Goal: Information Seeking & Learning: Learn about a topic

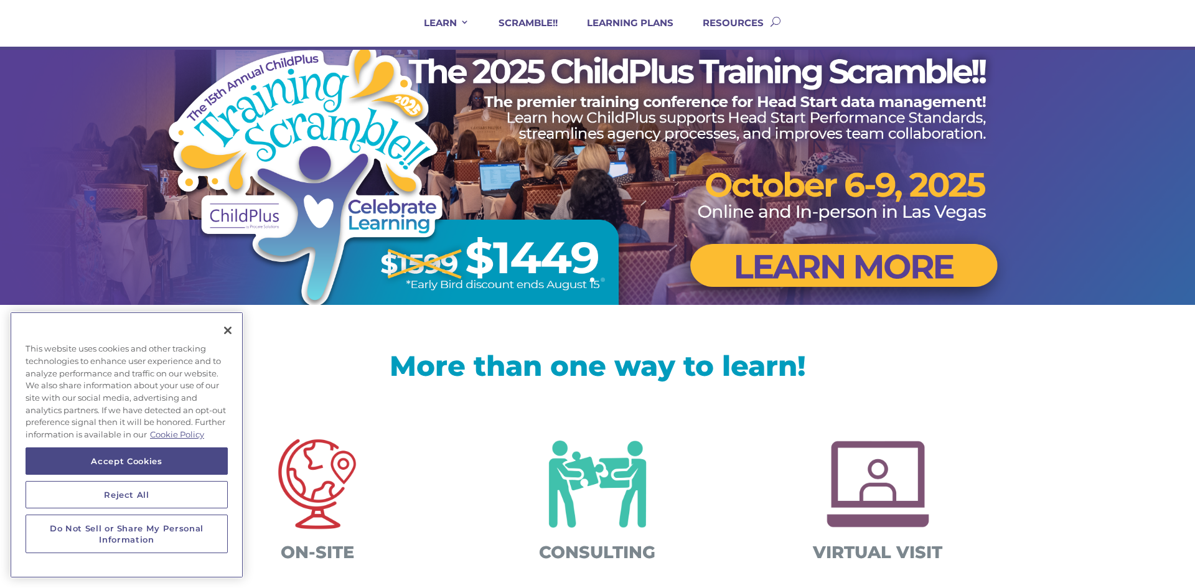
scroll to position [100, 0]
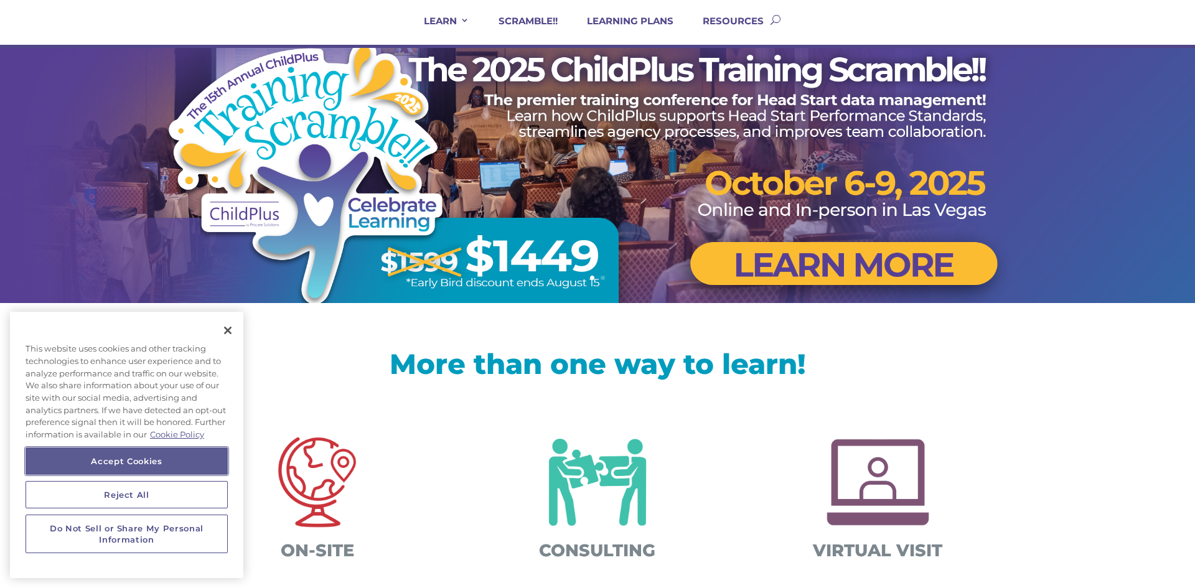
click at [167, 459] on button "Accept Cookies" at bounding box center [127, 460] width 202 height 27
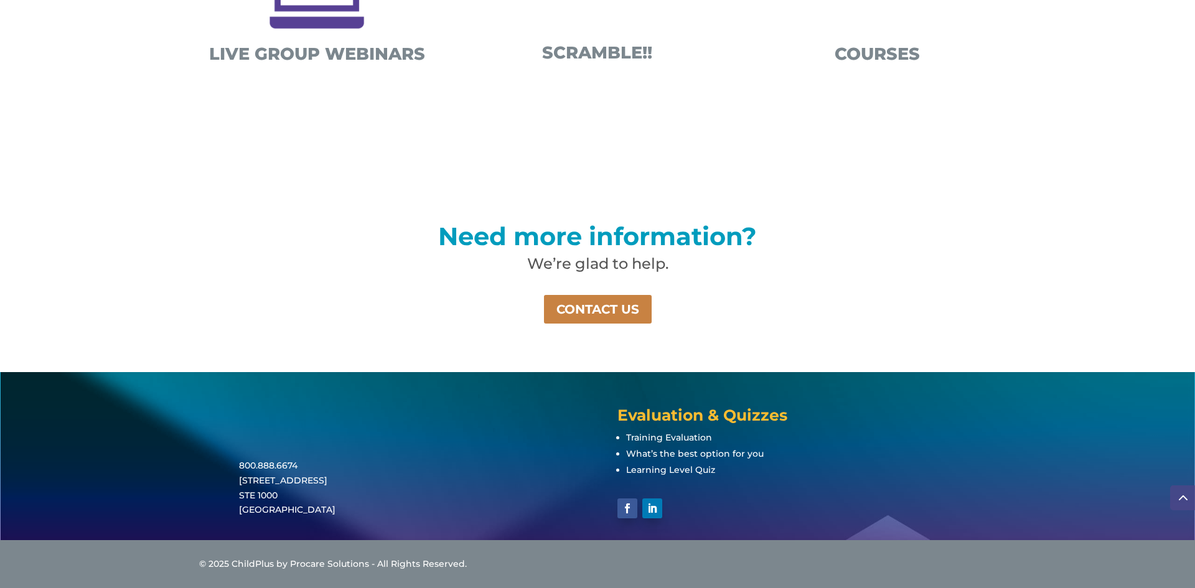
scroll to position [0, 0]
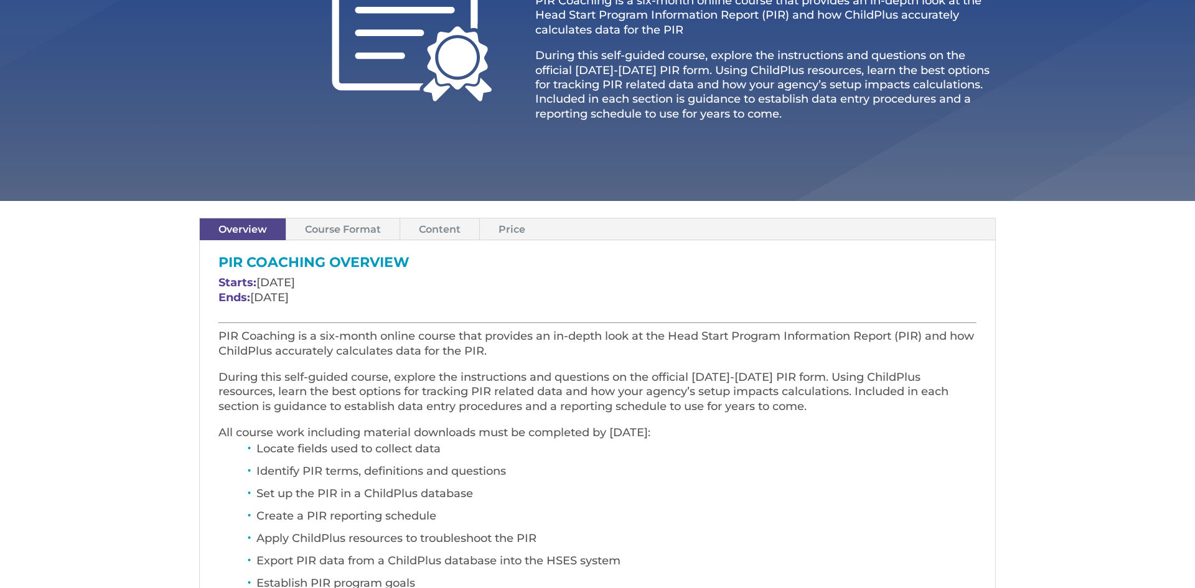
scroll to position [199, 0]
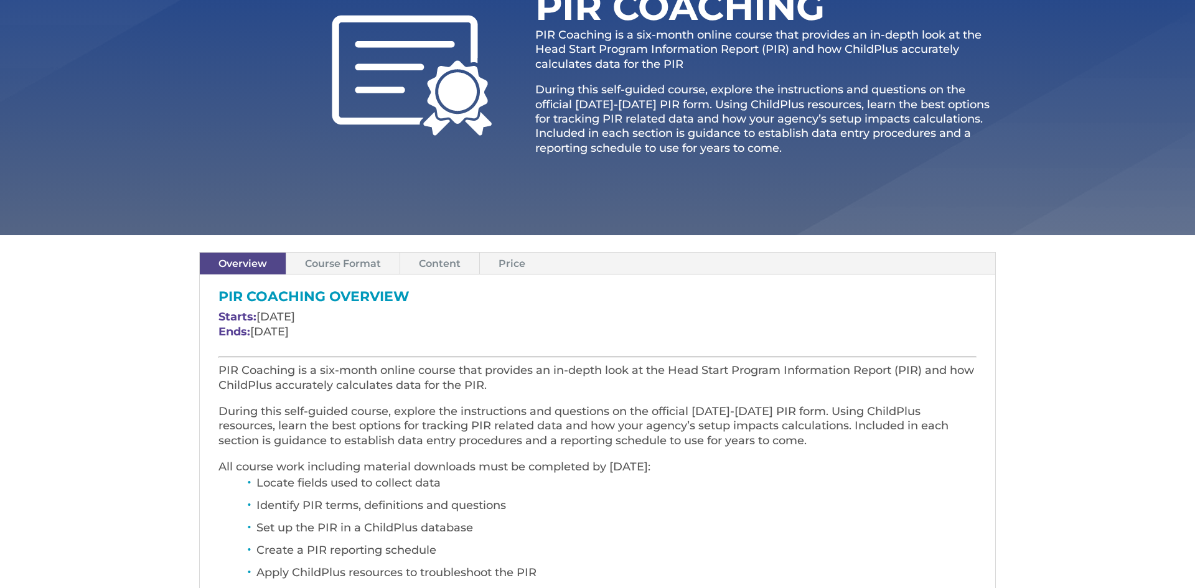
click at [357, 263] on link "Course Format" at bounding box center [342, 264] width 113 height 22
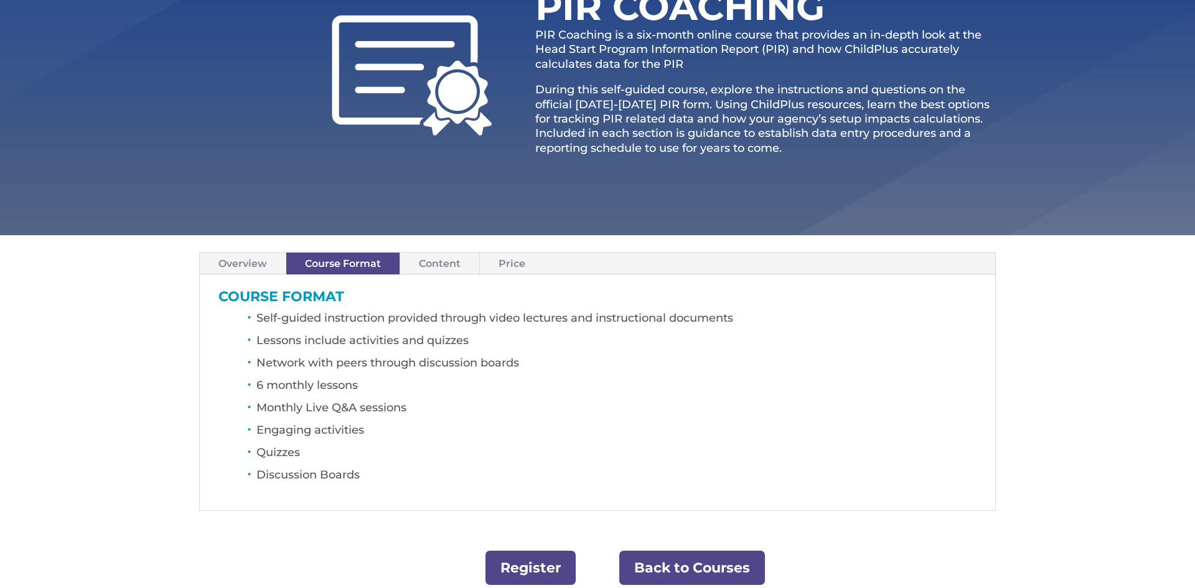
click at [450, 268] on link "Content" at bounding box center [439, 264] width 79 height 22
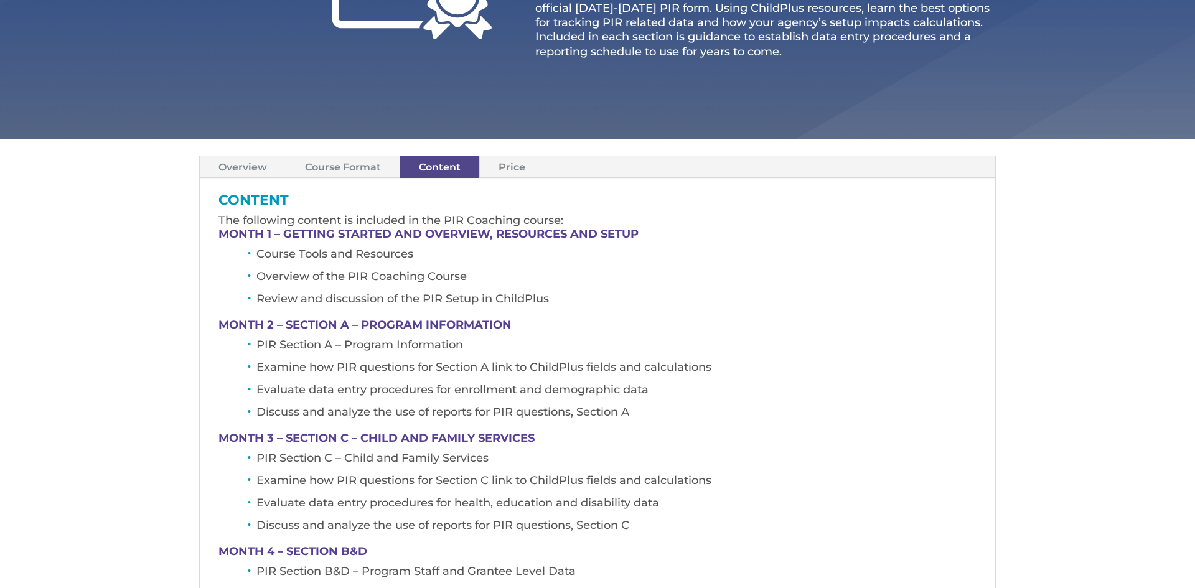
scroll to position [0, 0]
